Goal: Transaction & Acquisition: Purchase product/service

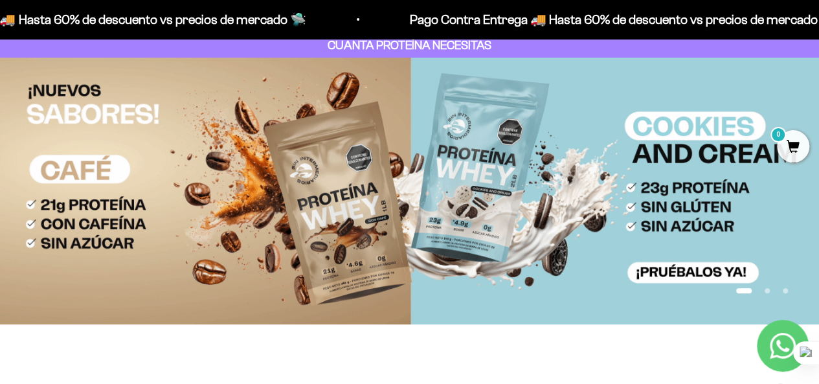
scroll to position [84, 0]
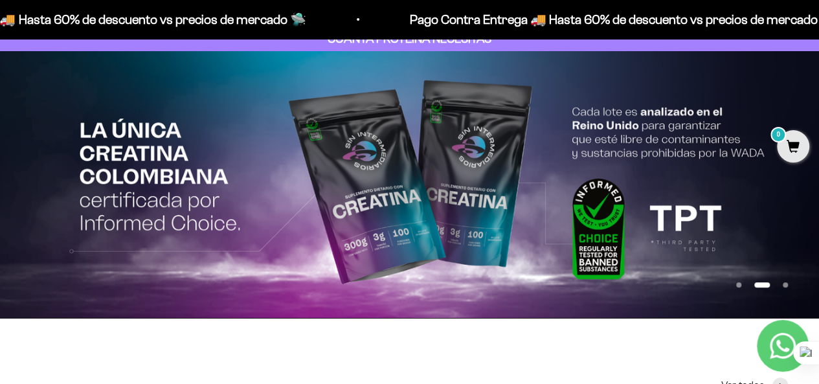
click at [691, 262] on img at bounding box center [409, 185] width 819 height 268
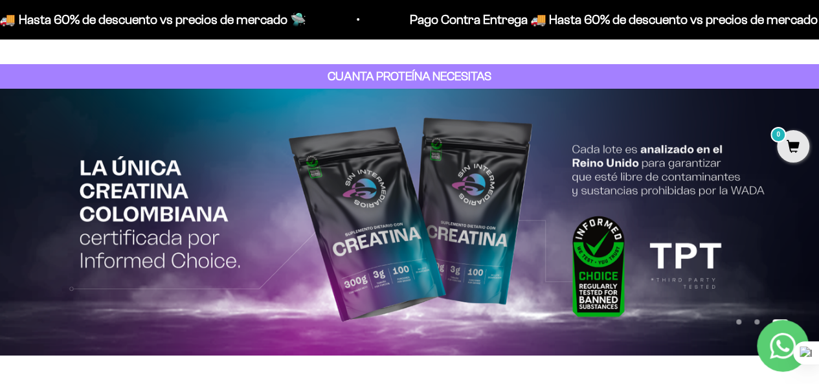
scroll to position [0, 0]
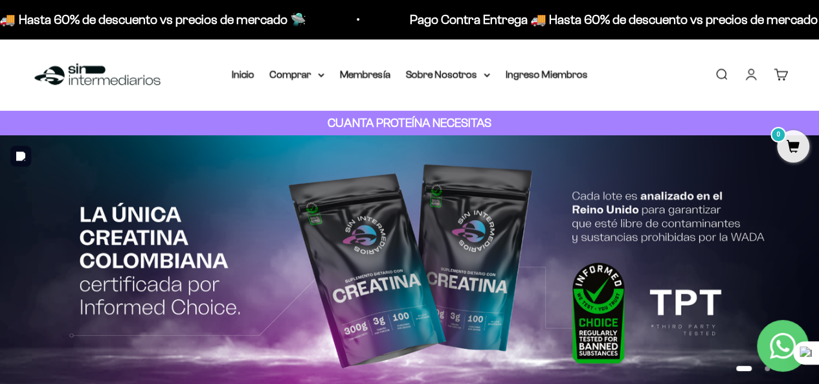
click at [566, 262] on slideshow-carousel "Ir al artículo 1 Ir al artículo 2 Ir al artículo 3" at bounding box center [409, 268] width 819 height 267
click at [304, 78] on summary "Comprar" at bounding box center [297, 74] width 54 height 17
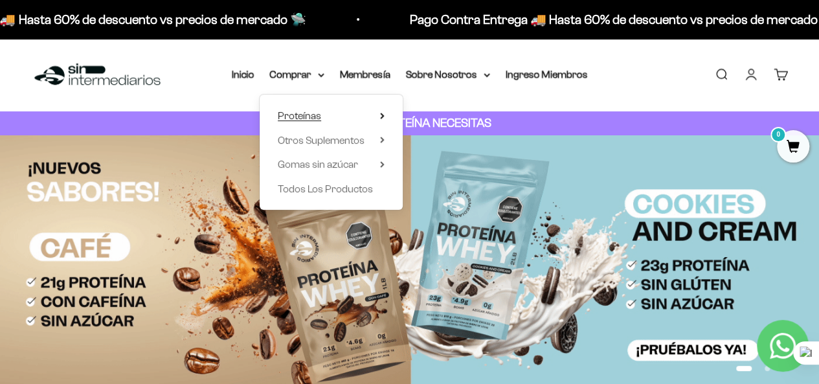
click at [327, 109] on summary "Proteínas" at bounding box center [331, 116] width 107 height 17
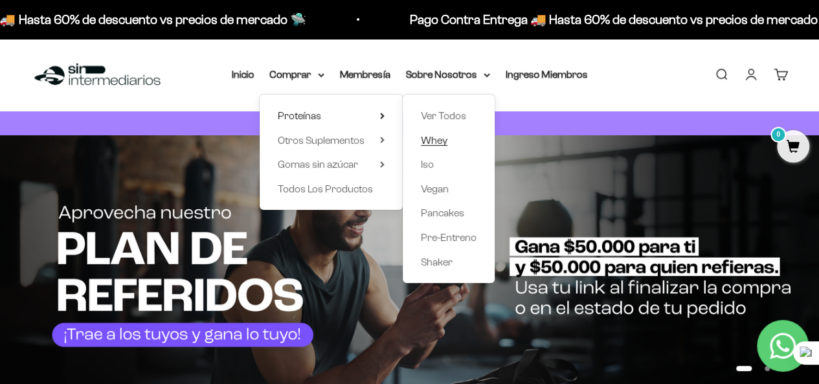
click at [446, 143] on span "Whey" at bounding box center [434, 140] width 27 height 11
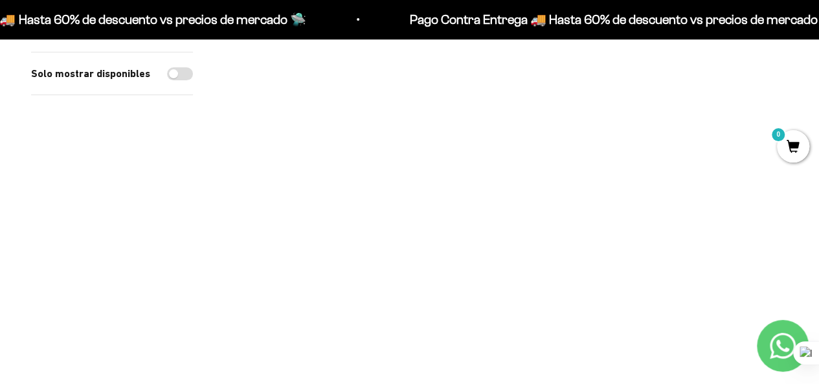
scroll to position [154, 0]
click at [579, 217] on span at bounding box center [581, 212] width 12 height 15
click at [545, 197] on span "Cookies & Cream / 2 libras (910g)" at bounding box center [507, 195] width 118 height 10
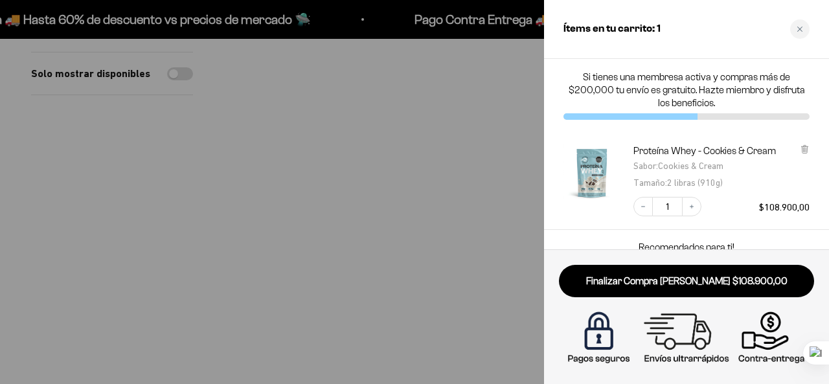
click at [150, 226] on div at bounding box center [414, 192] width 829 height 384
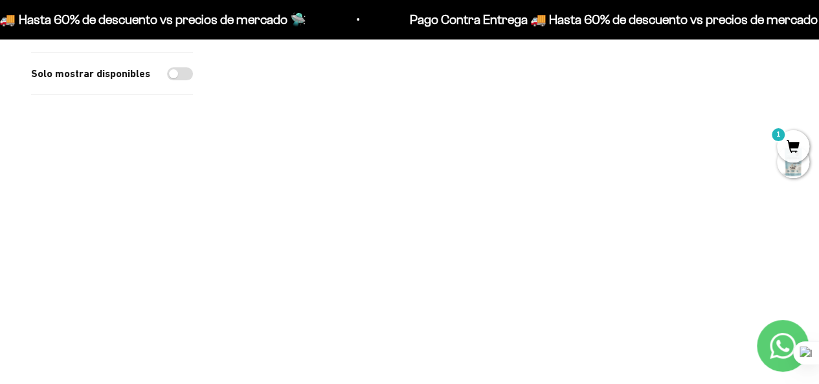
scroll to position [0, 0]
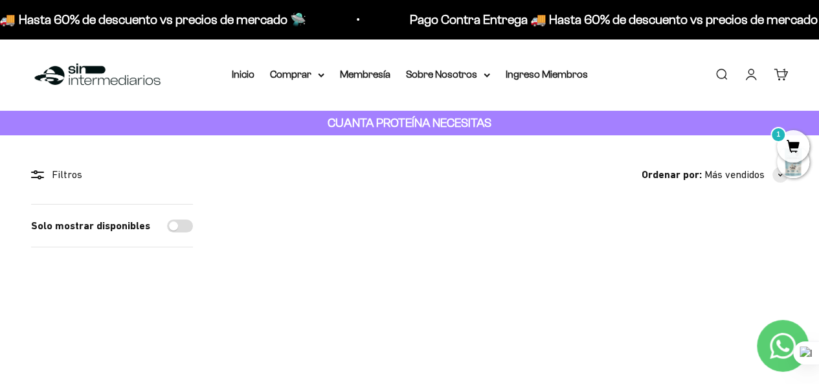
click at [749, 73] on link "Iniciar sesión" at bounding box center [751, 74] width 14 height 14
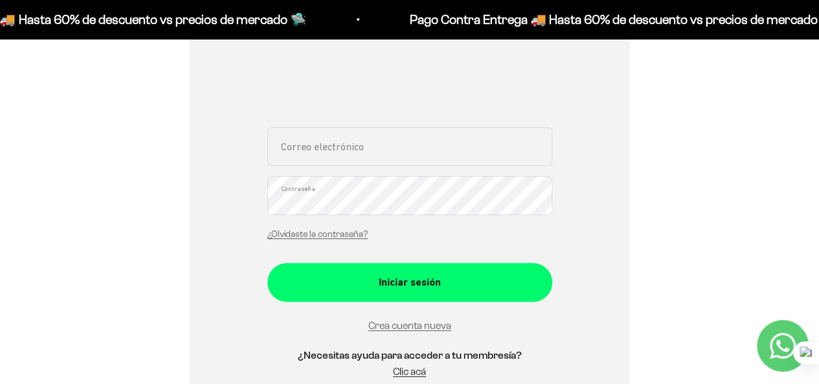
scroll to position [224, 0]
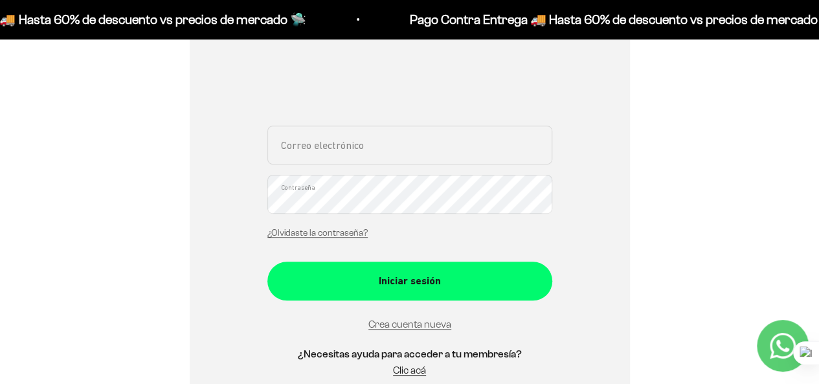
drag, startPoint x: 827, startPoint y: 92, endPoint x: 829, endPoint y: 148, distance: 56.4
click at [396, 134] on input "Correo electrónico" at bounding box center [410, 145] width 285 height 39
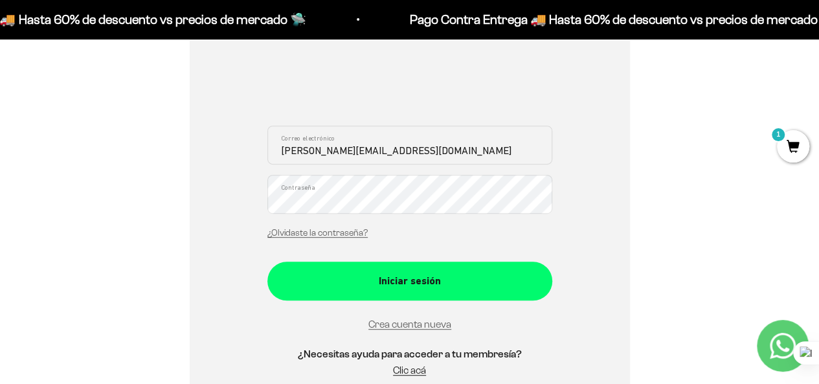
type input "camilo-06@live.com"
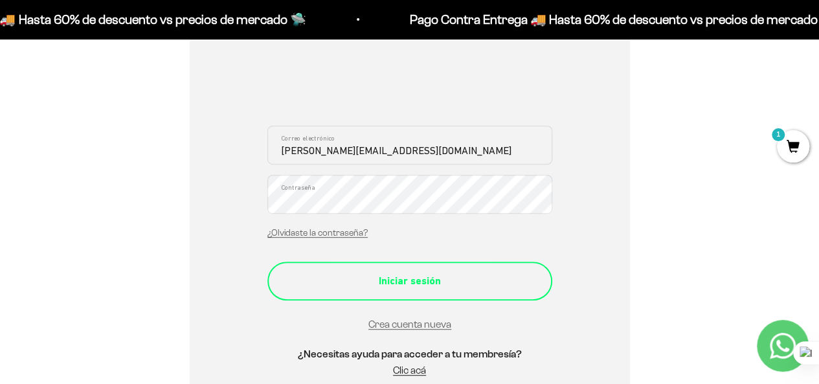
click at [469, 274] on div "Iniciar sesión" at bounding box center [409, 281] width 233 height 17
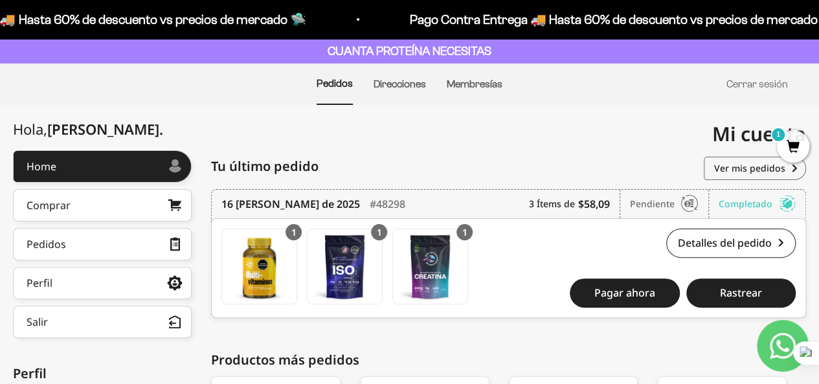
scroll to position [80, 0]
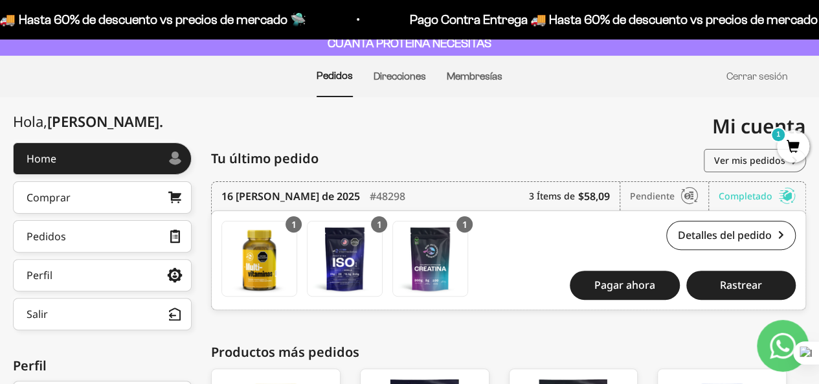
click at [152, 176] on div "Home Comprar Pedidos Perfil Información personal Direcciones guardadas Cambiar …" at bounding box center [102, 237] width 179 height 188
click at [146, 194] on link "Comprar" at bounding box center [102, 197] width 179 height 32
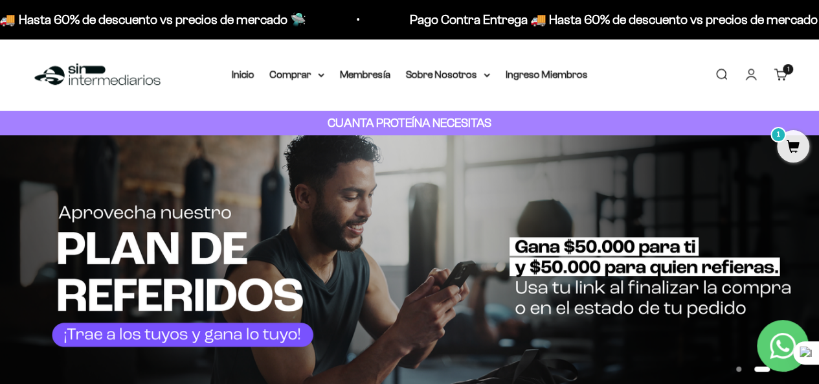
click at [785, 72] on cart-count "1 artículo 1" at bounding box center [788, 69] width 10 height 10
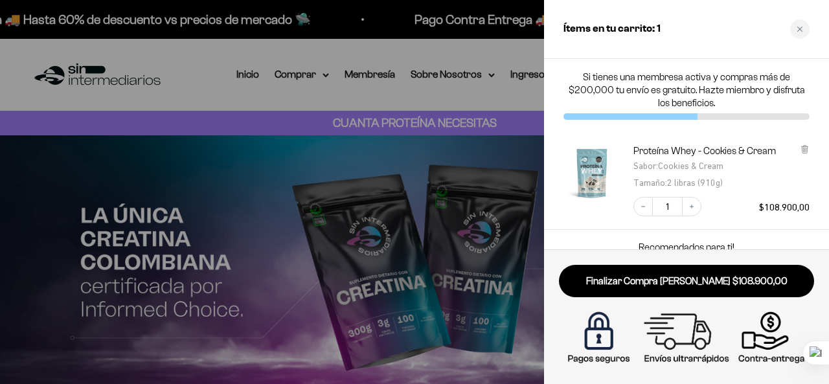
click at [810, 148] on div "Proteína Whey - Cookies & Cream Sabor : Cookies & Cream Tamaño : 2 libras (910g…" at bounding box center [686, 181] width 285 height 98
click at [802, 148] on icon at bounding box center [804, 149] width 5 height 6
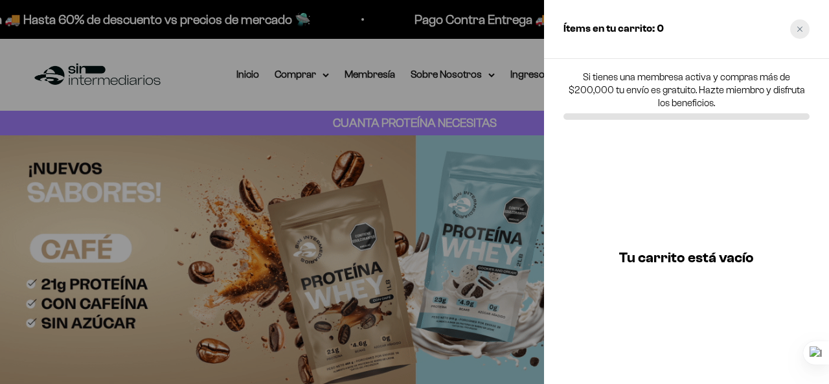
click at [800, 30] on icon "Close cart" at bounding box center [800, 29] width 6 height 6
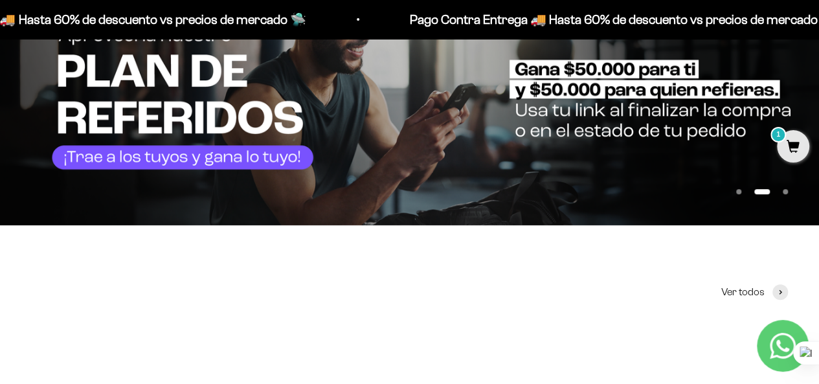
scroll to position [172, 0]
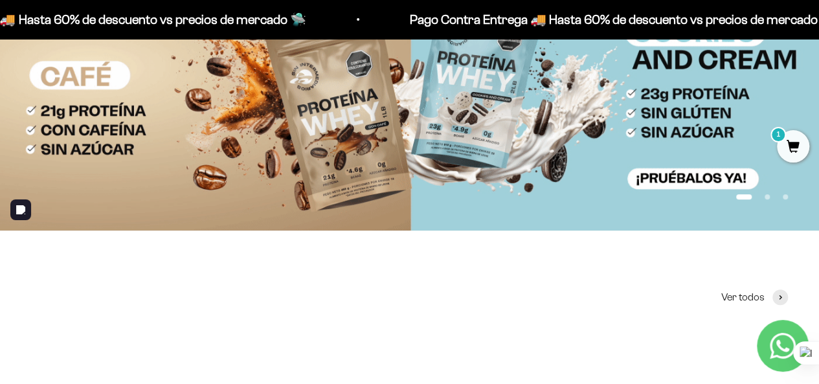
click at [789, 130] on span "1" at bounding box center [793, 146] width 32 height 32
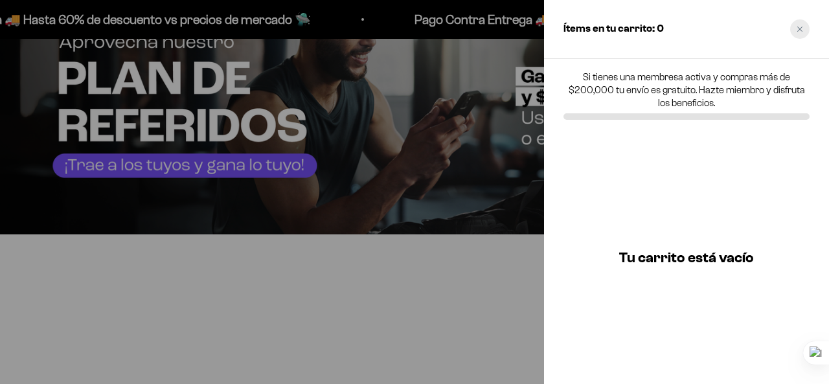
click at [798, 32] on icon "Close cart" at bounding box center [800, 29] width 6 height 6
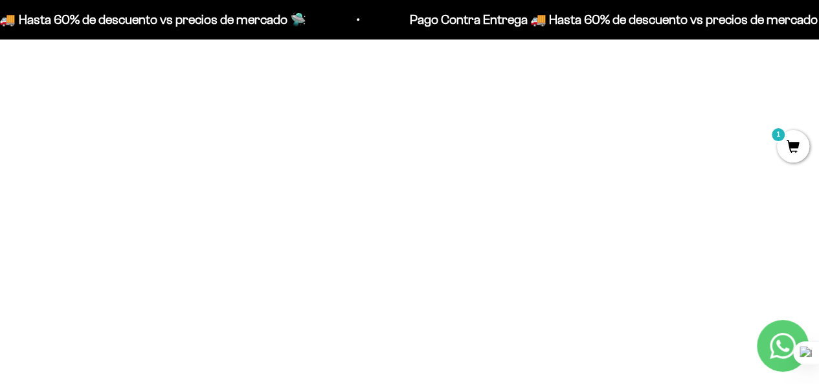
scroll to position [0, 0]
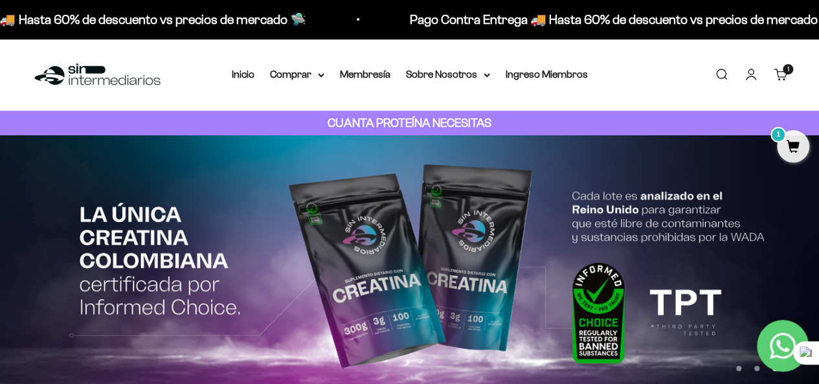
click at [170, 29] on p "Pago Contra Entrega 🚚 Hasta 60% de descuento vs precios de mercado 🛸" at bounding box center [91, 19] width 427 height 21
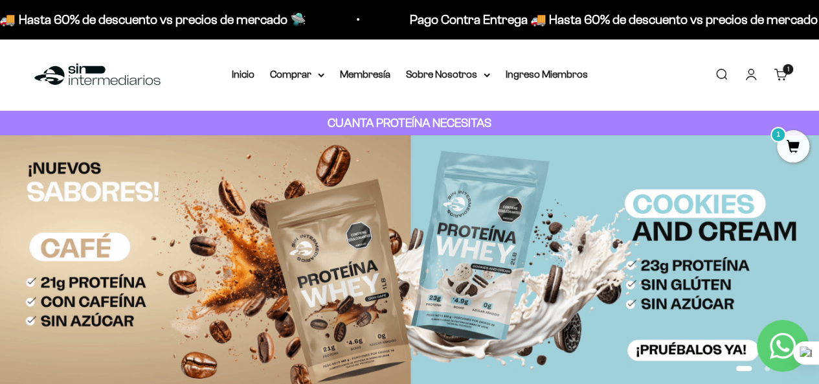
click at [210, 23] on p "Pago Contra Entrega 🚚 Hasta 60% de descuento vs precios de mercado 🛸" at bounding box center [91, 19] width 427 height 21
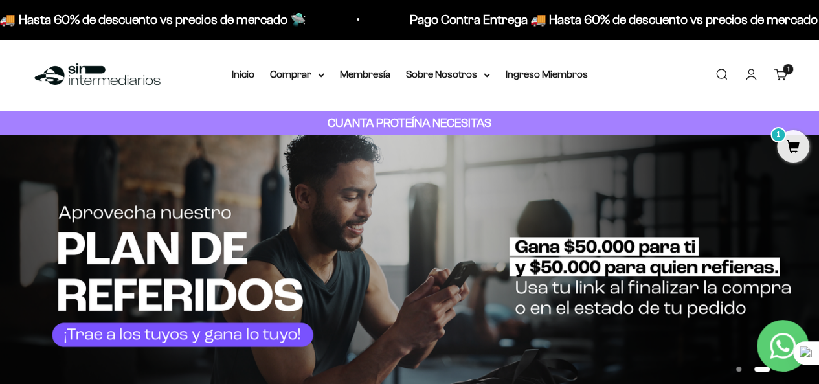
click at [464, 20] on p "Pago Contra Entrega 🚚 Hasta 60% de descuento vs precios de mercado 🛸" at bounding box center [621, 19] width 427 height 21
click at [785, 69] on cart-count "1 artículo 1" at bounding box center [788, 69] width 10 height 10
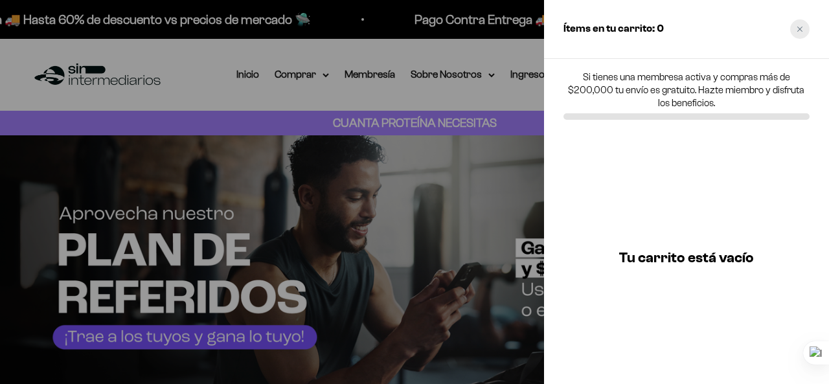
click at [797, 27] on icon "Close cart" at bounding box center [800, 29] width 6 height 6
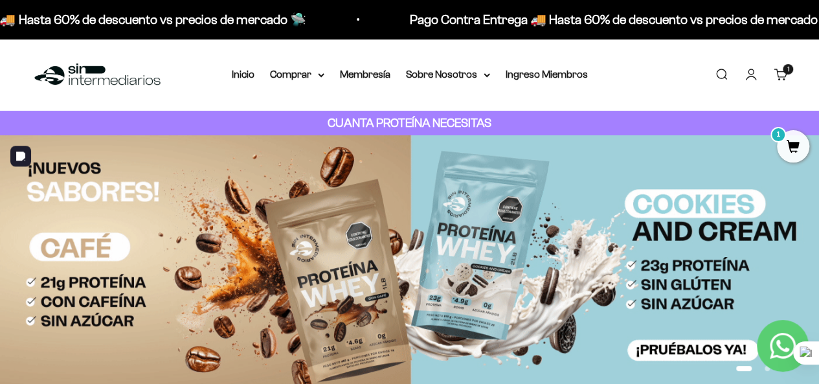
click at [553, 214] on img at bounding box center [409, 268] width 819 height 267
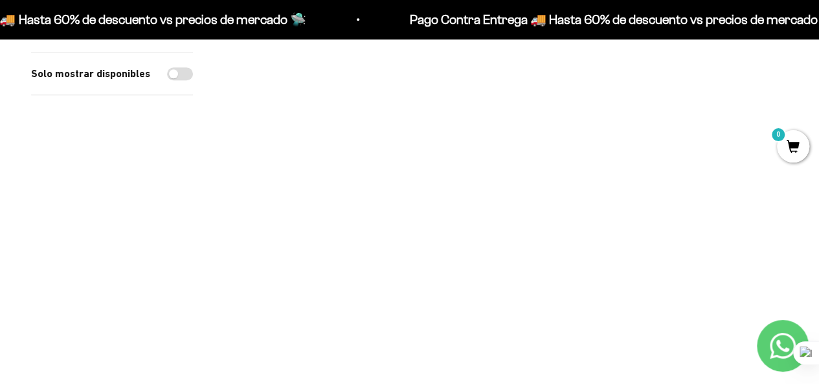
scroll to position [501, 0]
click at [772, 158] on span at bounding box center [774, 155] width 12 height 15
click at [687, 135] on span "Cookies & Cream / 2 libras (910g)" at bounding box center [700, 137] width 118 height 10
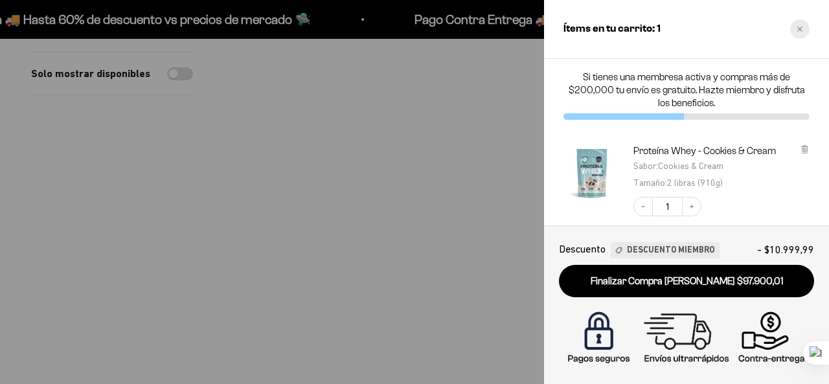
click at [800, 33] on div "Close cart" at bounding box center [799, 28] width 19 height 19
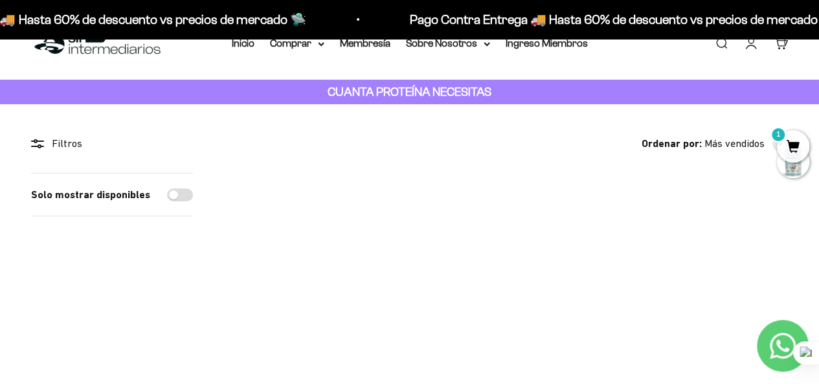
scroll to position [0, 0]
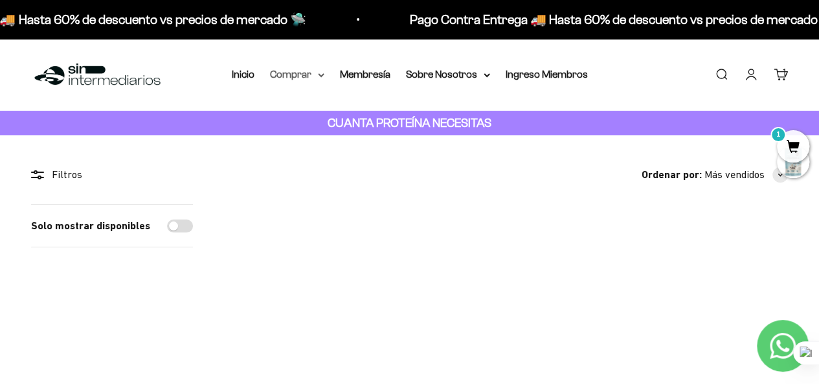
click at [312, 74] on summary "Comprar" at bounding box center [297, 74] width 54 height 17
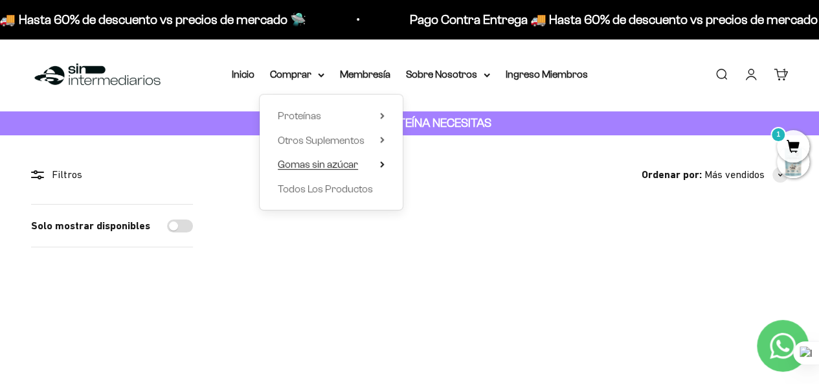
click at [316, 166] on span "Gomas sin azúcar" at bounding box center [318, 164] width 80 height 11
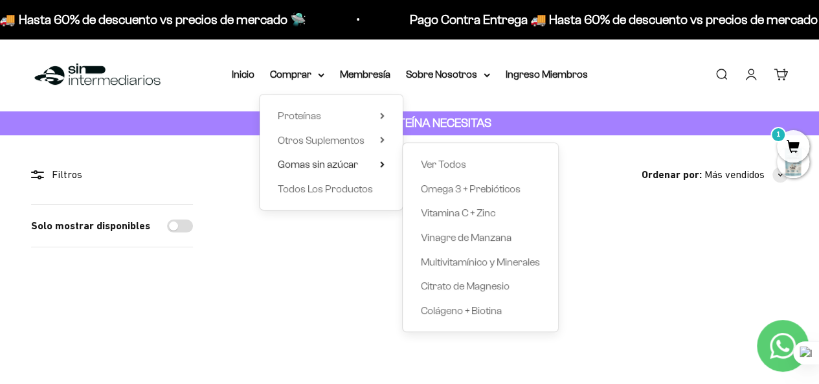
click at [486, 322] on div "Ver Todos Omega 3 + Prebióticos Vitamina C + Zinc Vinagre de Manzana Multivitam…" at bounding box center [480, 237] width 155 height 189
click at [477, 314] on span "Colágeno + Biotina" at bounding box center [461, 310] width 81 height 11
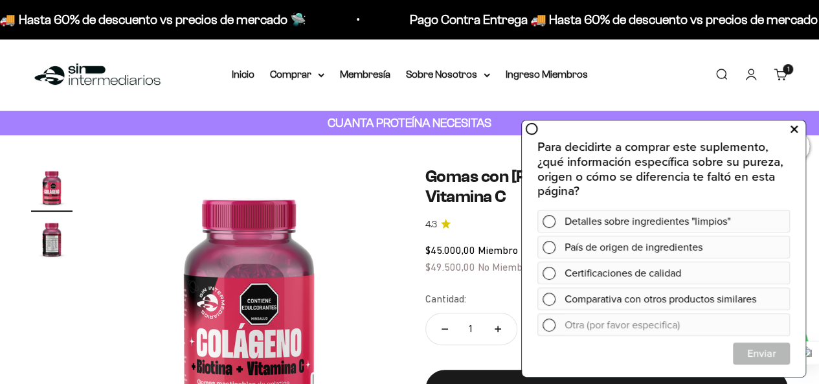
click at [801, 131] on button at bounding box center [794, 129] width 23 height 21
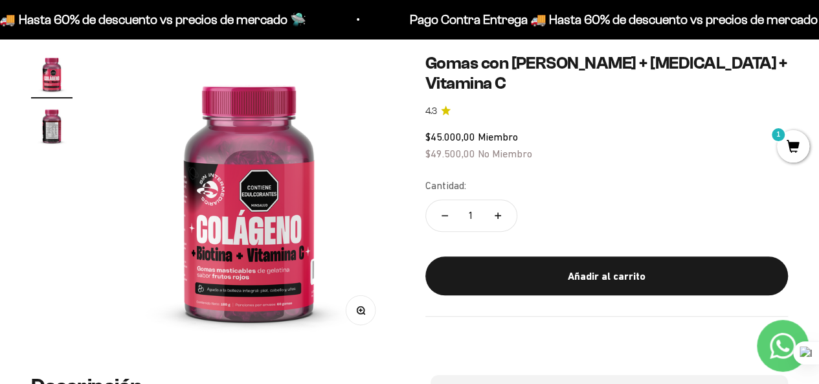
scroll to position [106, 0]
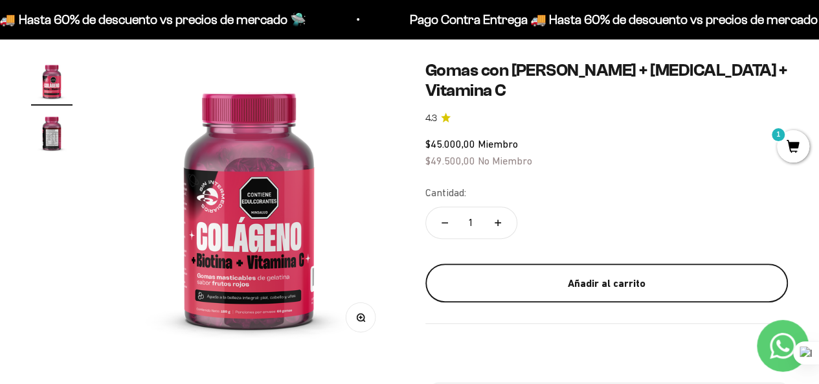
click at [558, 275] on div "Añadir al carrito" at bounding box center [608, 283] width 312 height 17
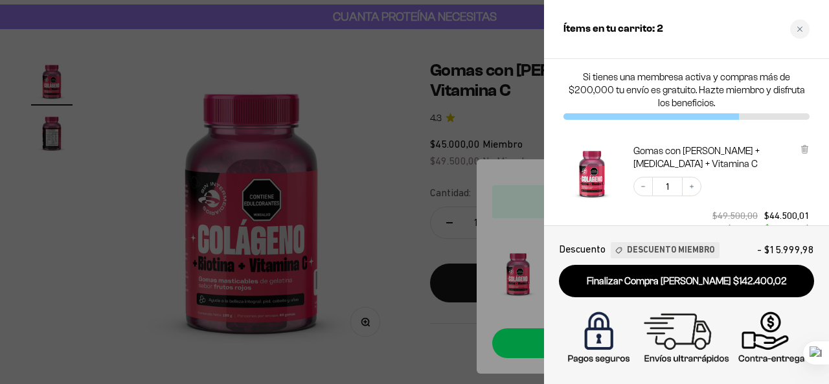
click at [441, 319] on div at bounding box center [414, 192] width 829 height 384
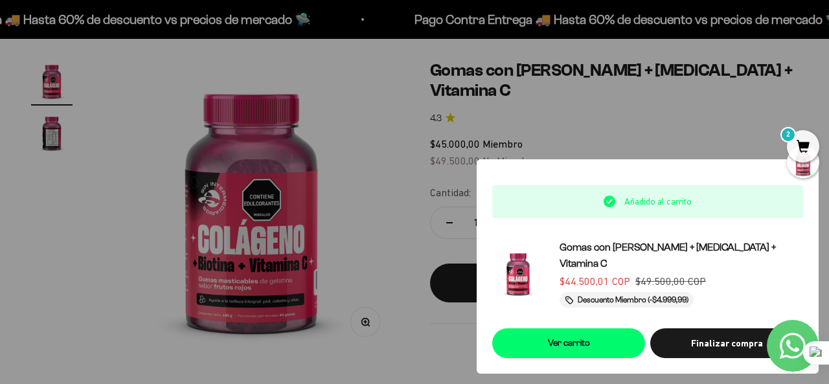
click at [751, 128] on div at bounding box center [414, 192] width 829 height 384
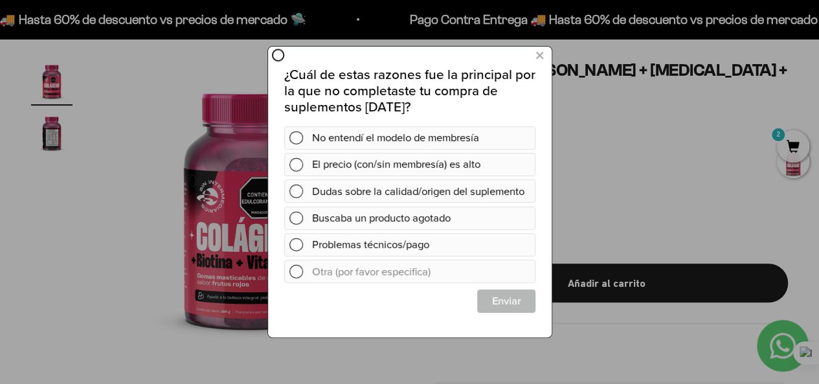
scroll to position [0, 0]
click at [542, 54] on icon at bounding box center [539, 55] width 7 height 17
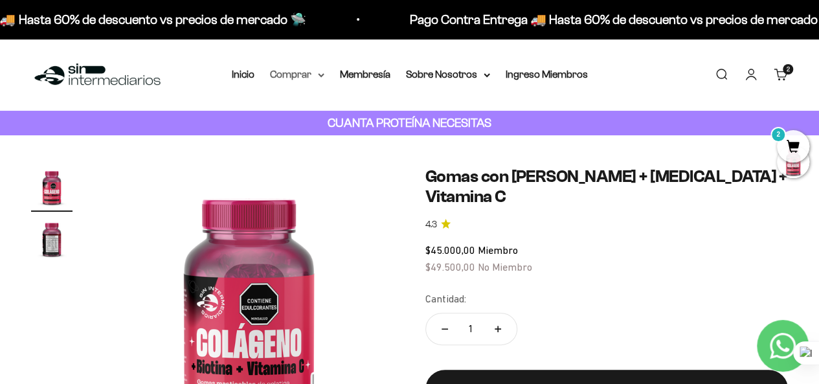
click at [308, 74] on summary "Comprar" at bounding box center [297, 74] width 54 height 17
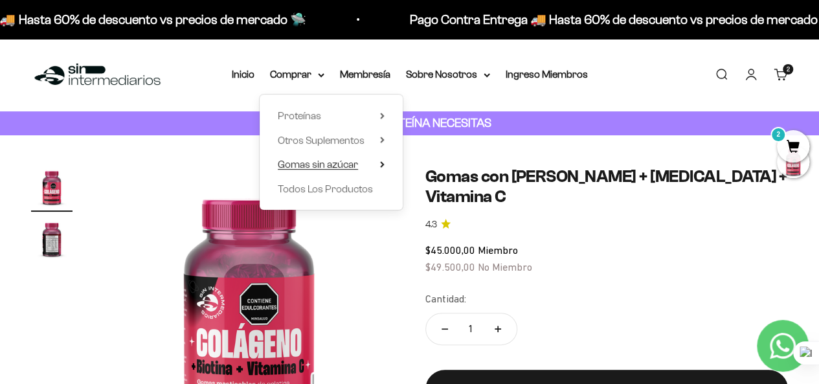
click at [310, 165] on span "Gomas sin azúcar" at bounding box center [318, 164] width 80 height 11
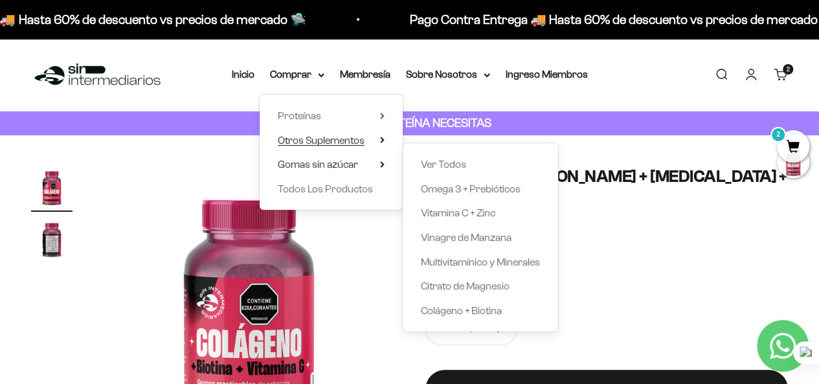
click at [324, 140] on span "Otros Suplementos" at bounding box center [321, 140] width 87 height 11
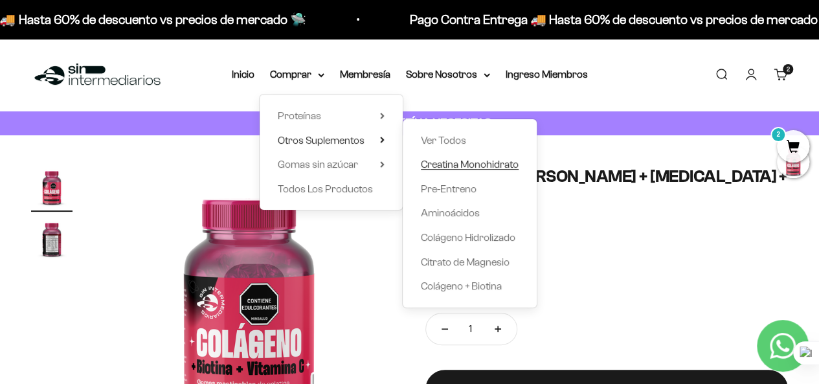
click at [472, 168] on span "Creatina Monohidrato" at bounding box center [470, 164] width 98 height 11
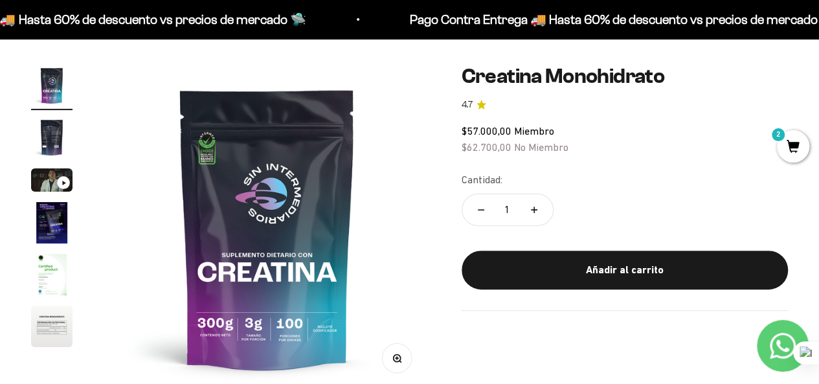
scroll to position [98, 0]
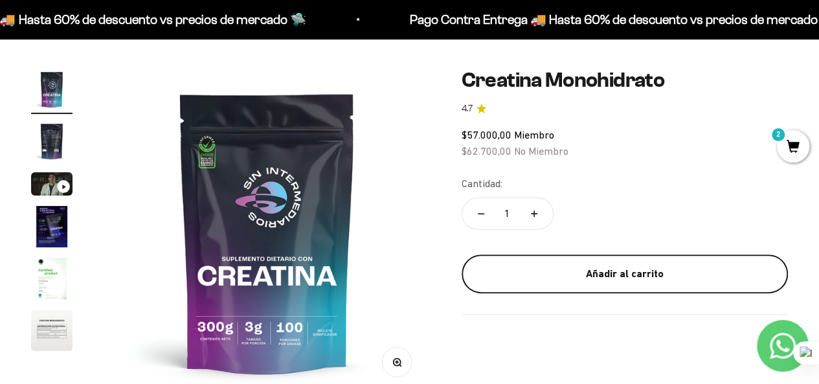
click at [637, 261] on button "Añadir al carrito" at bounding box center [625, 274] width 327 height 39
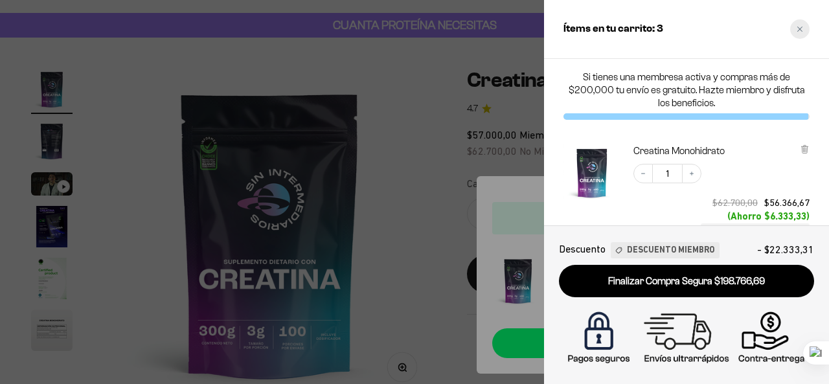
click at [796, 27] on div "Close cart" at bounding box center [799, 28] width 19 height 19
